Goal: Contribute content: Contribute content

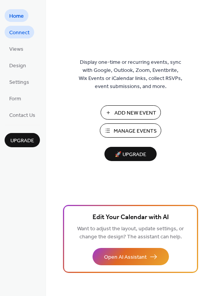
click at [23, 36] on span "Connect" at bounding box center [19, 33] width 20 height 8
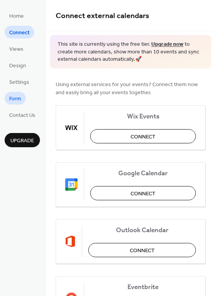
click at [20, 102] on span "Form" at bounding box center [15, 99] width 12 height 8
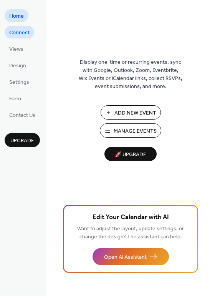
click at [19, 33] on span "Connect" at bounding box center [19, 33] width 20 height 8
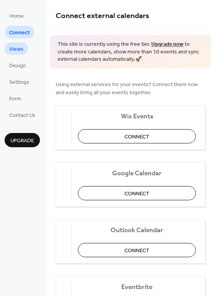
click at [18, 50] on span "Views" at bounding box center [16, 49] width 14 height 8
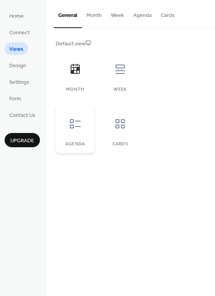
click at [77, 125] on icon at bounding box center [75, 124] width 12 height 12
click at [118, 126] on icon at bounding box center [120, 124] width 12 height 12
click at [24, 63] on span "Design" at bounding box center [17, 66] width 17 height 8
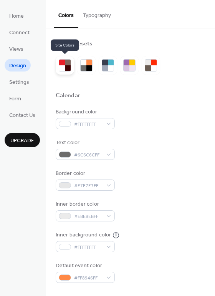
click at [59, 68] on div at bounding box center [62, 68] width 6 height 6
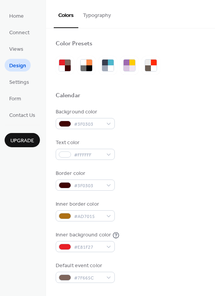
scroll to position [77, 0]
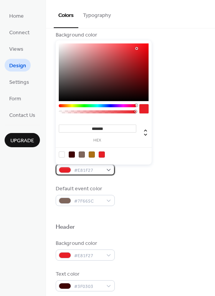
click at [106, 170] on div "#E81F27" at bounding box center [85, 169] width 59 height 11
click at [74, 154] on div at bounding box center [72, 155] width 6 height 6
type input "*******"
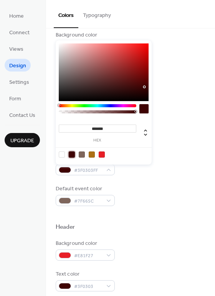
click at [127, 176] on div "Background color #3F0303 Text color #FFFFFF Border color #3F0303 Inner border c…" at bounding box center [131, 118] width 150 height 175
click at [104, 169] on div "#3F0303FF" at bounding box center [85, 169] width 59 height 11
click at [102, 156] on div at bounding box center [102, 155] width 6 height 6
type input "*******"
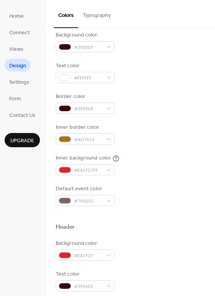
click at [133, 175] on div "Inner background color #E81F27FF" at bounding box center [131, 164] width 150 height 21
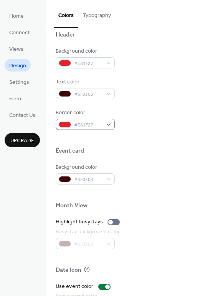
scroll to position [231, 0]
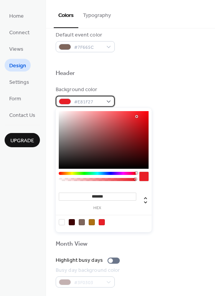
click at [111, 101] on div "#E81F27" at bounding box center [85, 101] width 59 height 11
click at [142, 203] on icon at bounding box center [145, 200] width 9 height 9
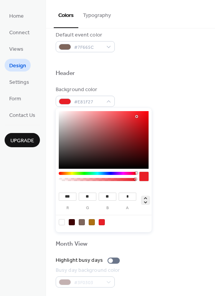
click at [144, 198] on icon at bounding box center [145, 200] width 9 height 9
type input "***"
click at [69, 221] on div at bounding box center [72, 222] width 6 height 6
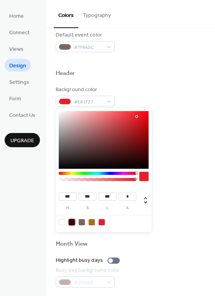
type input "*"
type input "***"
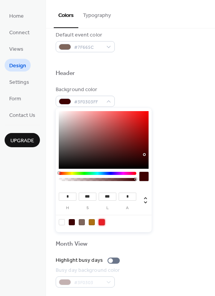
click at [103, 221] on div at bounding box center [102, 222] width 6 height 6
type input "***"
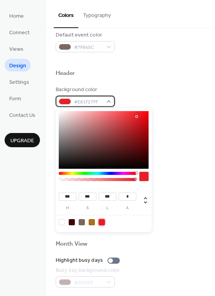
click at [90, 101] on span "#E81F27FF" at bounding box center [88, 102] width 28 height 8
click at [100, 102] on span "#E81F27FF" at bounding box center [88, 102] width 28 height 8
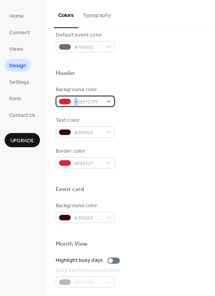
drag, startPoint x: 77, startPoint y: 102, endPoint x: 109, endPoint y: 103, distance: 32.7
click at [109, 103] on div "#E81F27FF" at bounding box center [85, 101] width 59 height 11
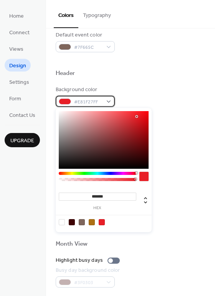
click at [83, 102] on span "#E81F27FF" at bounding box center [88, 102] width 28 height 8
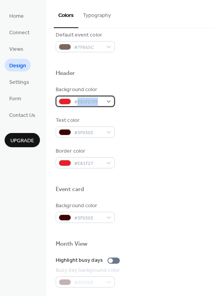
drag, startPoint x: 78, startPoint y: 101, endPoint x: 98, endPoint y: 101, distance: 20.0
click at [98, 101] on span "#E81F27FF" at bounding box center [88, 102] width 28 height 8
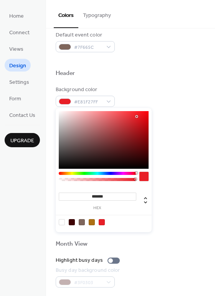
click at [60, 168] on div at bounding box center [104, 140] width 90 height 58
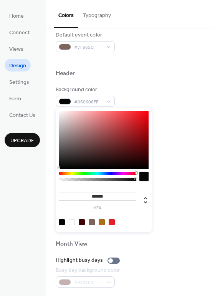
click at [113, 221] on div at bounding box center [112, 222] width 6 height 6
type input "*******"
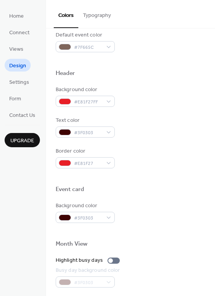
click at [178, 212] on div "Background color #3F0303" at bounding box center [131, 212] width 150 height 21
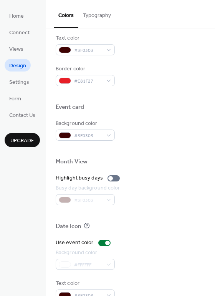
scroll to position [329, 0]
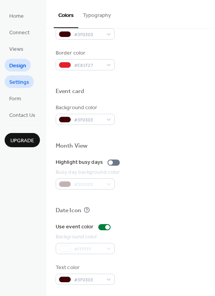
click at [23, 81] on span "Settings" at bounding box center [19, 82] width 20 height 8
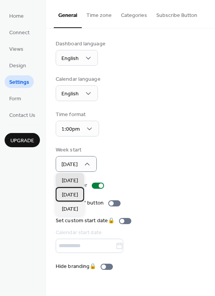
click at [78, 195] on span "[DATE]" at bounding box center [70, 195] width 16 height 8
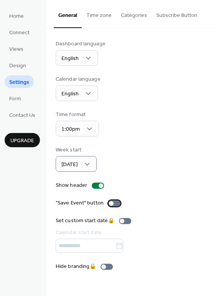
click at [113, 205] on div at bounding box center [114, 203] width 12 height 6
click at [130, 19] on button "Categories" at bounding box center [134, 13] width 35 height 27
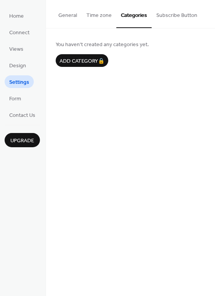
click at [103, 19] on button "Time zone" at bounding box center [99, 13] width 35 height 27
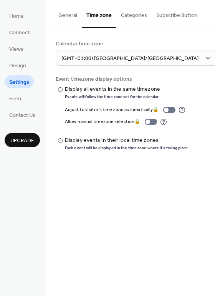
click at [173, 16] on button "Subscribe Button" at bounding box center [177, 13] width 50 height 27
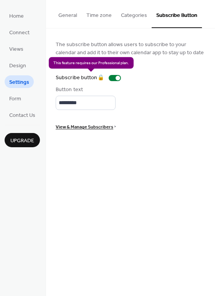
click at [111, 78] on div "Subscribe button 🔒" at bounding box center [90, 78] width 68 height 8
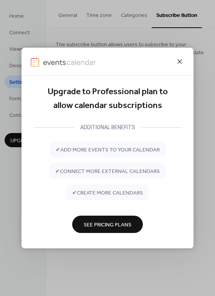
click at [182, 63] on icon at bounding box center [180, 61] width 5 height 5
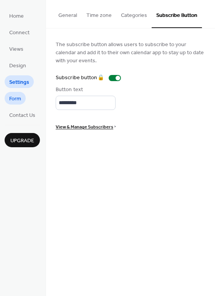
click at [24, 99] on link "Form" at bounding box center [15, 98] width 21 height 13
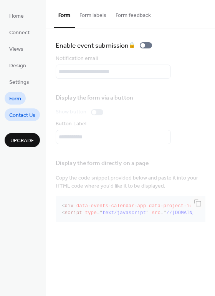
click at [27, 117] on span "Contact Us" at bounding box center [22, 116] width 26 height 8
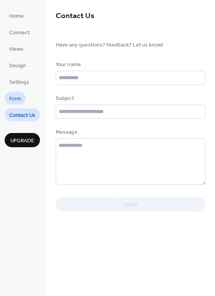
click at [12, 104] on link "Form" at bounding box center [15, 98] width 21 height 13
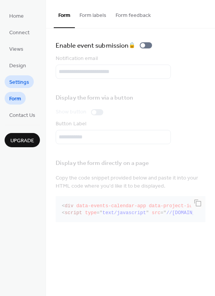
click at [21, 81] on span "Settings" at bounding box center [19, 82] width 20 height 8
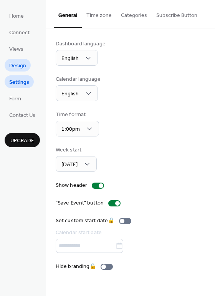
click at [20, 71] on link "Design" at bounding box center [18, 65] width 26 height 13
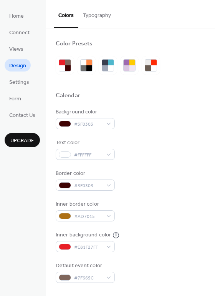
click at [93, 17] on button "Typography" at bounding box center [96, 13] width 37 height 27
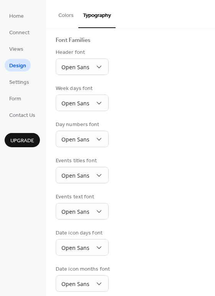
scroll to position [57, 0]
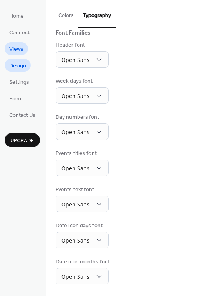
click at [18, 50] on span "Views" at bounding box center [16, 49] width 14 height 8
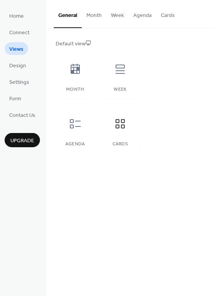
click at [164, 20] on button "Cards" at bounding box center [168, 13] width 23 height 27
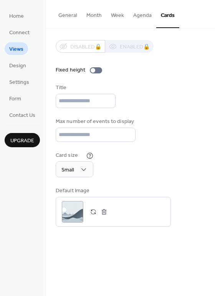
click at [141, 15] on button "Agenda" at bounding box center [143, 13] width 28 height 27
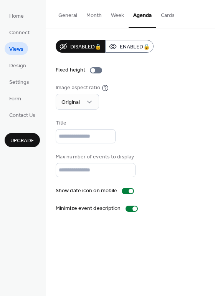
click at [74, 17] on button "General" at bounding box center [68, 13] width 28 height 27
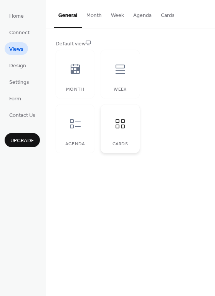
click at [121, 132] on div at bounding box center [120, 123] width 23 height 23
click at [24, 34] on span "Connect" at bounding box center [19, 33] width 20 height 8
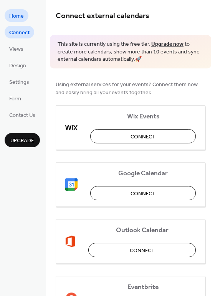
click at [12, 15] on span "Home" at bounding box center [16, 16] width 15 height 8
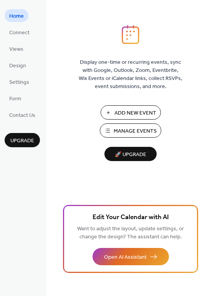
click at [117, 128] on span "Manage Events" at bounding box center [135, 131] width 43 height 8
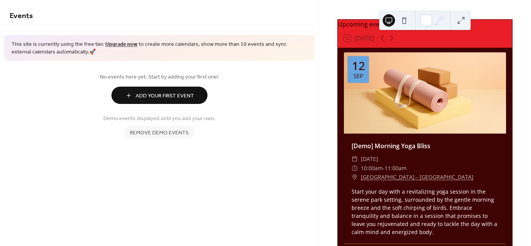
scroll to position [115, 0]
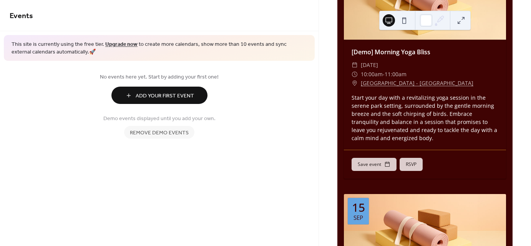
click at [414, 133] on div "Start your day with a revitalizing yoga session in the serene park setting, sur…" at bounding box center [425, 117] width 162 height 48
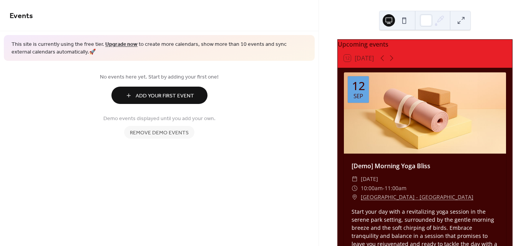
scroll to position [0, 0]
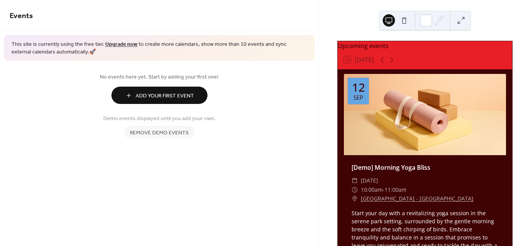
click at [138, 158] on div "Events This site is currently using the free tier. Upgrade now to create more c…" at bounding box center [159, 123] width 319 height 246
click at [158, 92] on span "Add Your First Event" at bounding box center [165, 96] width 58 height 8
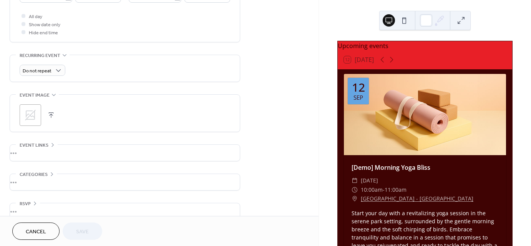
scroll to position [297, 0]
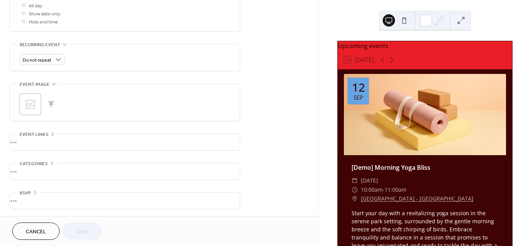
click at [18, 140] on div "•••" at bounding box center [125, 142] width 230 height 16
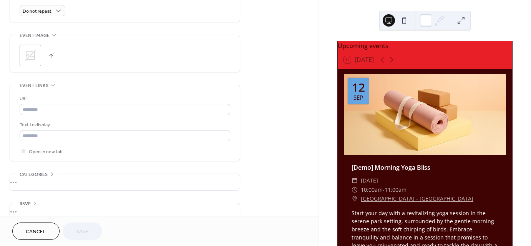
scroll to position [356, 0]
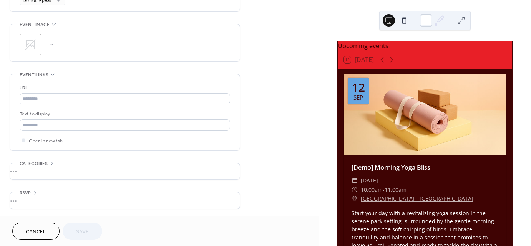
click at [28, 197] on div "•••" at bounding box center [125, 200] width 230 height 16
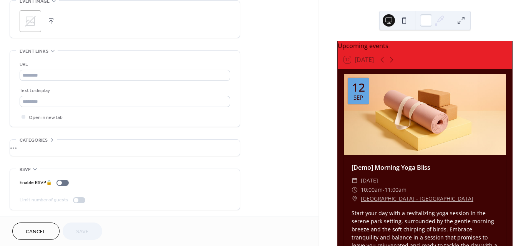
scroll to position [381, 0]
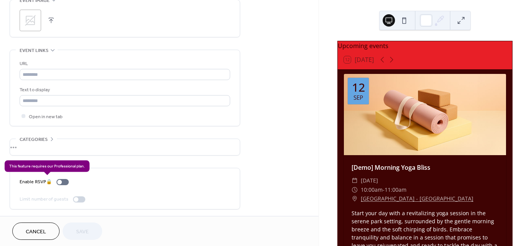
click at [66, 182] on div "Enable RSVP 🔒" at bounding box center [46, 182] width 52 height 8
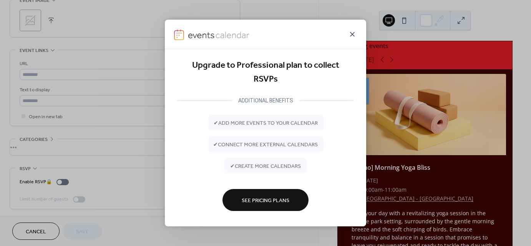
click at [350, 36] on icon at bounding box center [352, 34] width 9 height 9
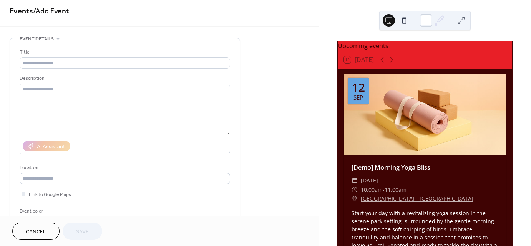
scroll to position [0, 0]
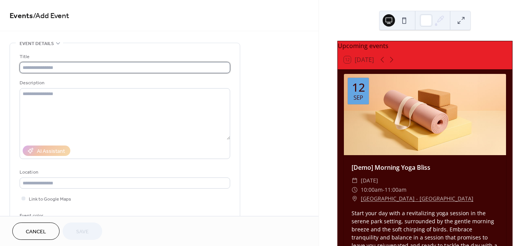
click at [60, 65] on input "text" at bounding box center [125, 67] width 211 height 11
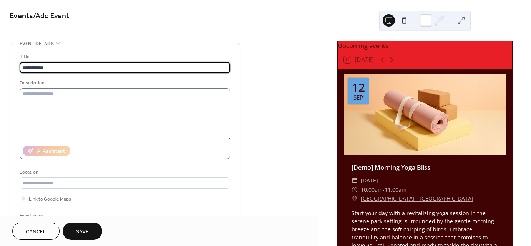
type input "**********"
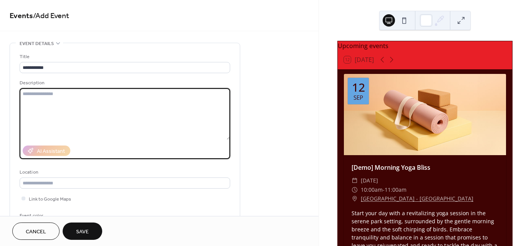
click at [51, 92] on textarea at bounding box center [125, 114] width 211 height 52
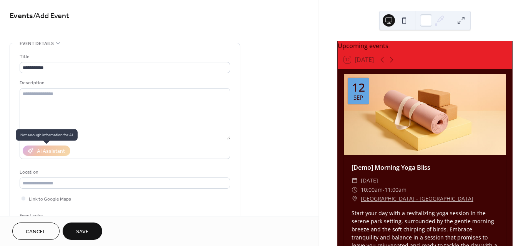
click at [58, 150] on div "AI Assistant" at bounding box center [47, 150] width 48 height 10
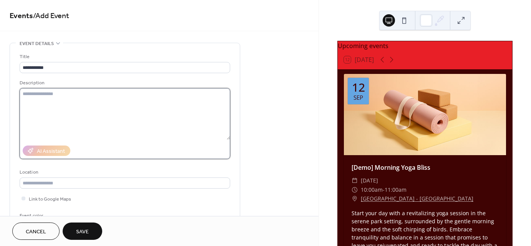
click at [40, 107] on textarea at bounding box center [125, 114] width 211 height 52
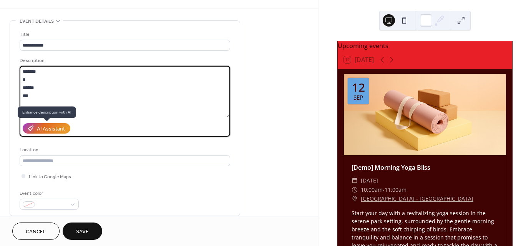
scroll to position [77, 0]
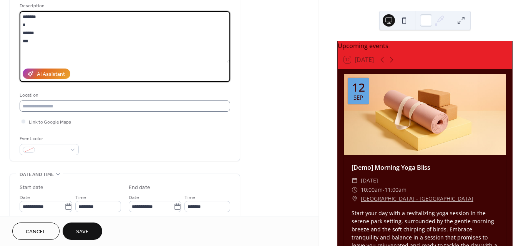
type textarea "******* * ****** ***"
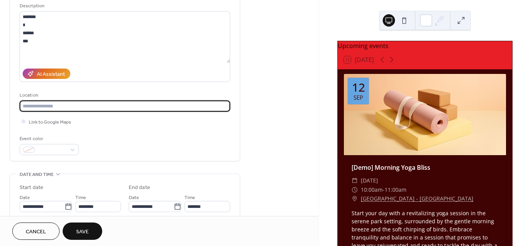
click at [73, 106] on input "text" at bounding box center [125, 105] width 211 height 11
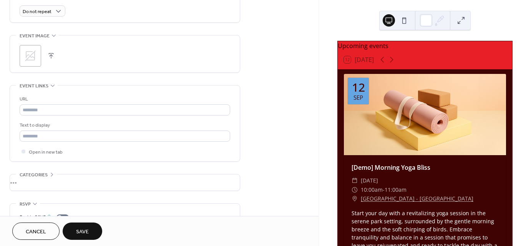
scroll to position [346, 0]
type input "**********"
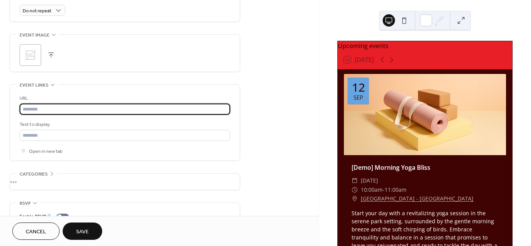
click at [64, 113] on input "text" at bounding box center [125, 108] width 211 height 11
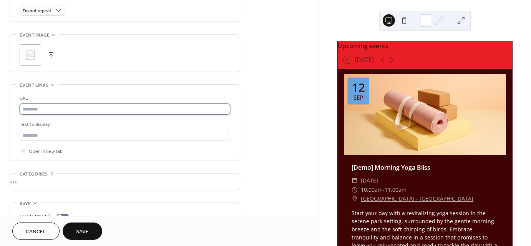
click at [100, 111] on input "text" at bounding box center [125, 108] width 211 height 11
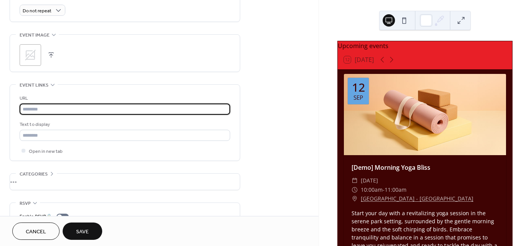
paste input "**********"
type input "**********"
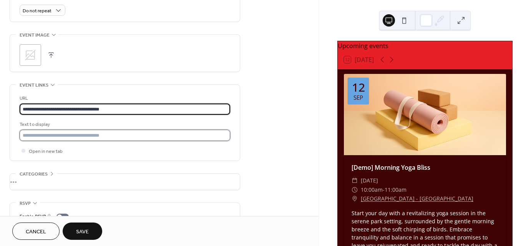
click at [115, 131] on input "text" at bounding box center [125, 135] width 211 height 11
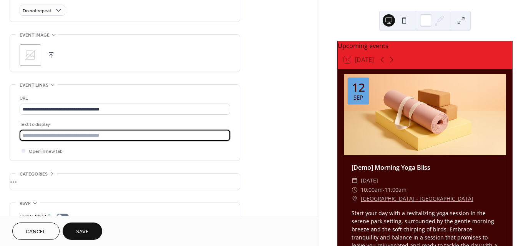
drag, startPoint x: 115, startPoint y: 133, endPoint x: 15, endPoint y: 134, distance: 99.2
click at [15, 134] on div "**********" at bounding box center [125, 123] width 230 height 76
type input "*"
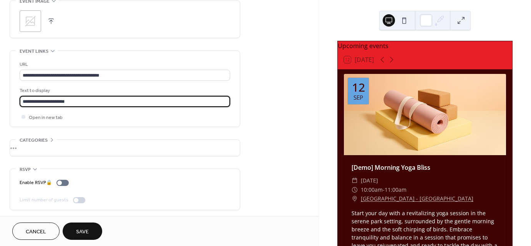
scroll to position [381, 0]
type input "**********"
click at [24, 145] on div "•••" at bounding box center [125, 147] width 230 height 16
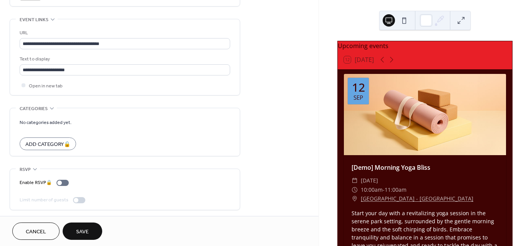
scroll to position [412, 0]
click at [83, 230] on span "Save" at bounding box center [82, 232] width 13 height 8
